Goal: Information Seeking & Learning: Learn about a topic

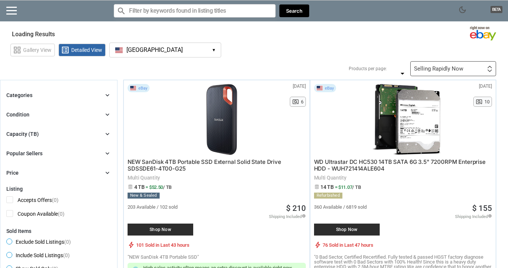
click at [176, 47] on button "[GEOGRAPHIC_DATA] [GEOGRAPHIC_DATA] ▾" at bounding box center [165, 49] width 112 height 15
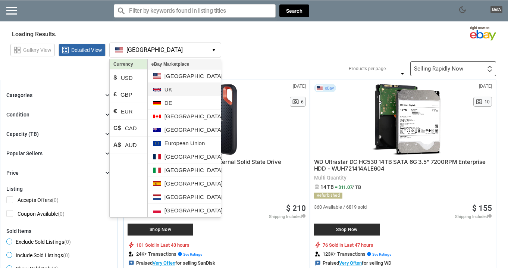
click at [176, 87] on li "UK" at bounding box center [184, 89] width 73 height 13
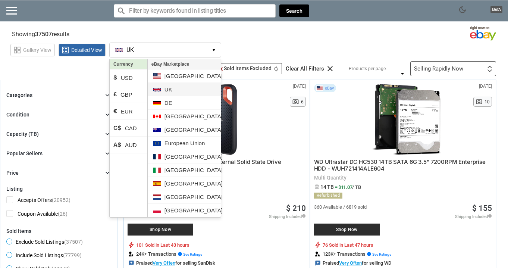
click at [171, 90] on li "UK" at bounding box center [184, 89] width 73 height 13
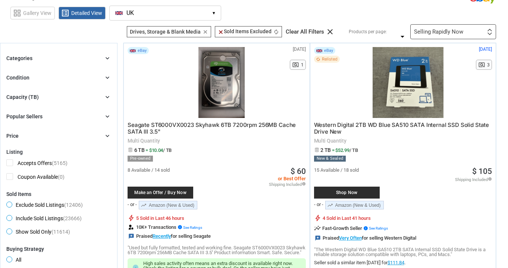
scroll to position [31, 0]
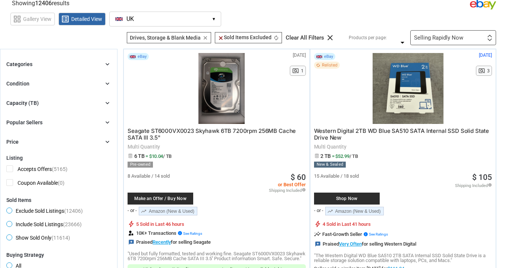
click at [183, 21] on button "[GEOGRAPHIC_DATA] [GEOGRAPHIC_DATA] ▾" at bounding box center [165, 19] width 112 height 15
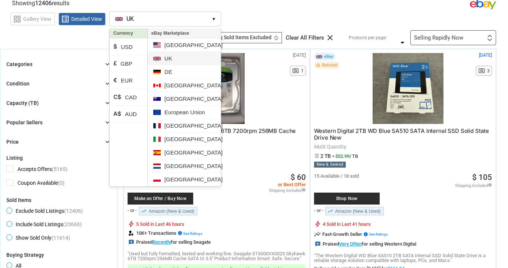
click at [181, 59] on li "UK" at bounding box center [184, 58] width 73 height 13
click at [52, 21] on span "grid_view Gallery View" at bounding box center [32, 19] width 44 height 13
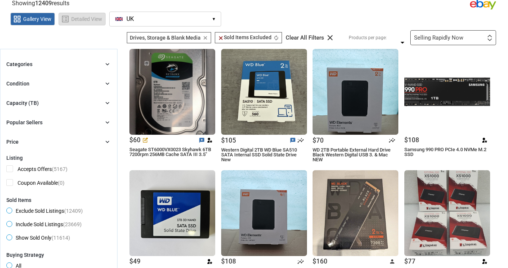
click at [79, 22] on span "Detailed View" at bounding box center [86, 18] width 31 height 5
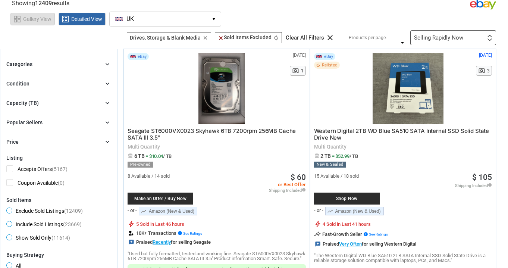
click at [35, 22] on span "grid_view Gallery View" at bounding box center [32, 19] width 44 height 13
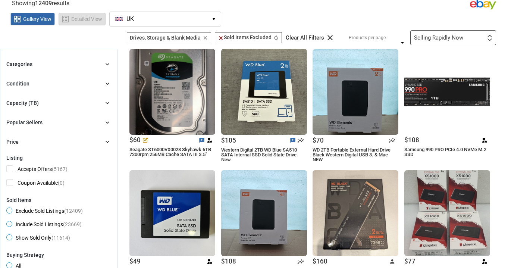
click at [70, 22] on span "list_alt Detailed View" at bounding box center [82, 19] width 47 height 13
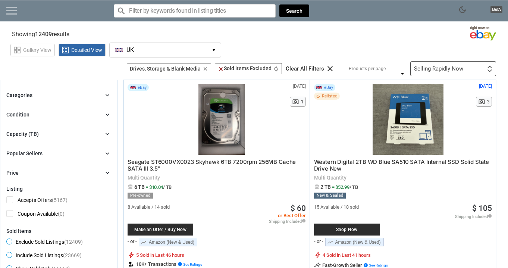
click at [15, 9] on link at bounding box center [11, 10] width 10 height 7
click at [174, 11] on div "Close menu" at bounding box center [254, 134] width 508 height 268
click at [105, 117] on icon "chevron_right" at bounding box center [107, 114] width 7 height 7
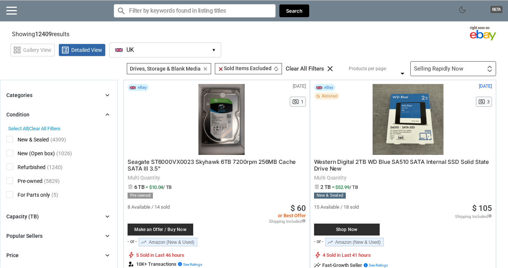
click at [105, 117] on icon "chevron_right" at bounding box center [107, 114] width 7 height 7
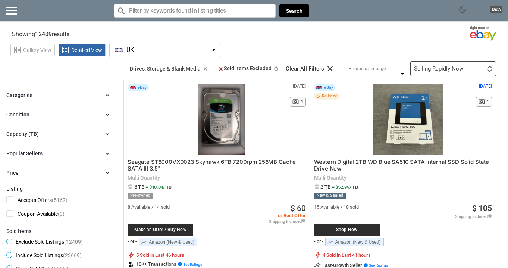
click at [108, 97] on icon "chevron_right" at bounding box center [107, 94] width 7 height 7
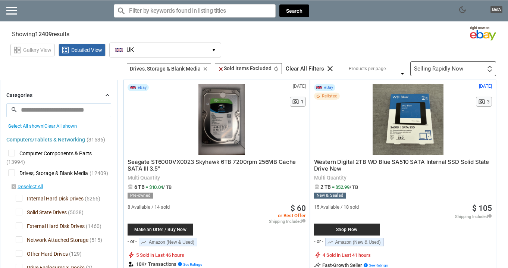
click at [108, 97] on icon "chevron_right" at bounding box center [107, 94] width 7 height 7
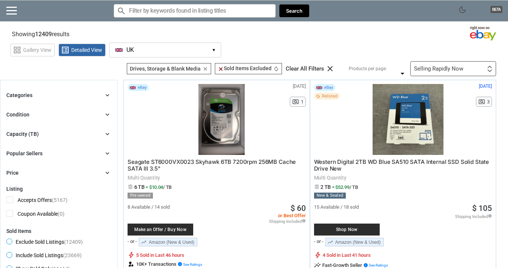
click at [108, 97] on icon "chevron_right" at bounding box center [107, 94] width 7 height 7
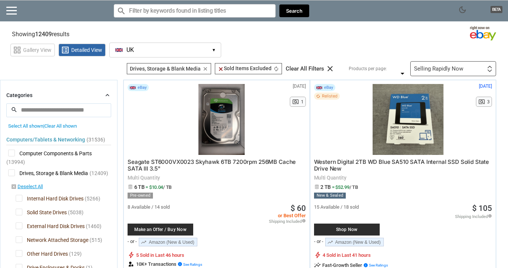
click at [10, 173] on span "Drives, Storage & Blank Media" at bounding box center [48, 173] width 80 height 9
